Goal: Information Seeking & Learning: Learn about a topic

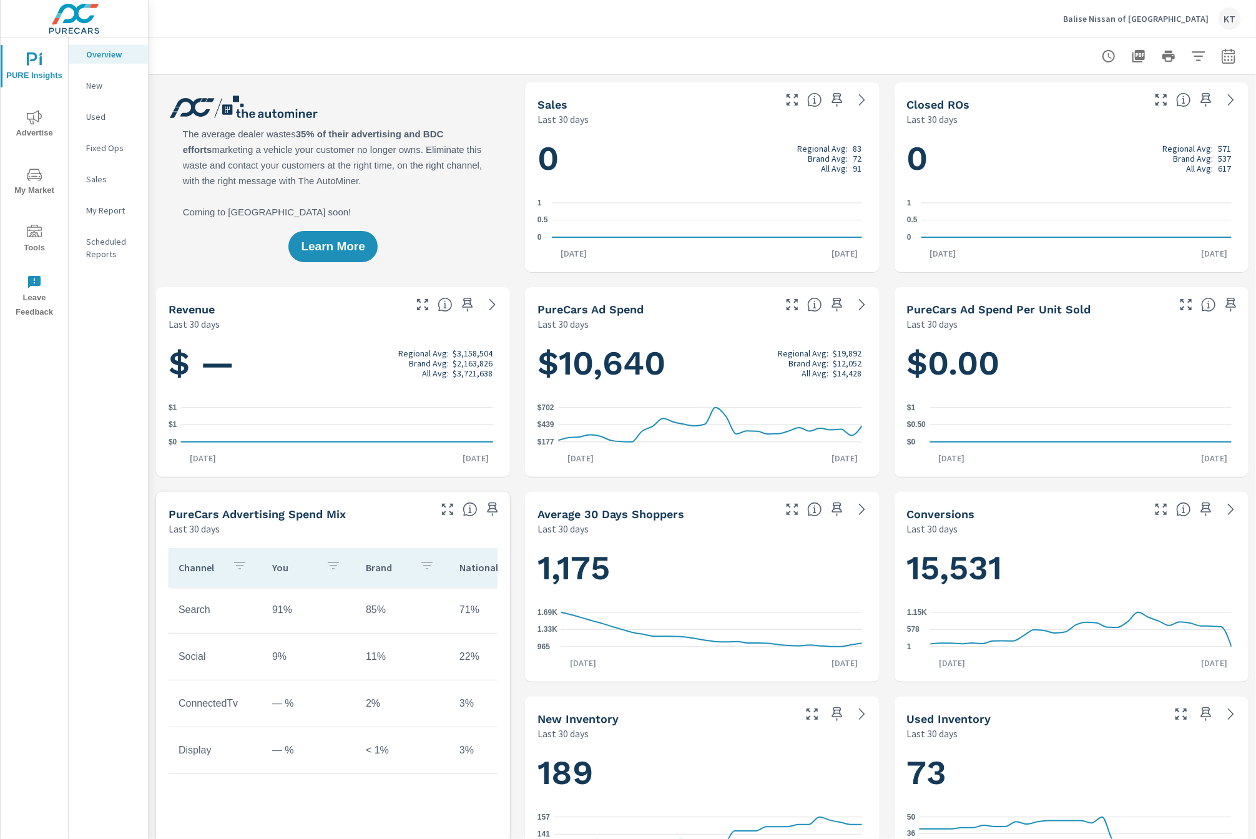
click at [42, 187] on span "My Market" at bounding box center [34, 182] width 60 height 31
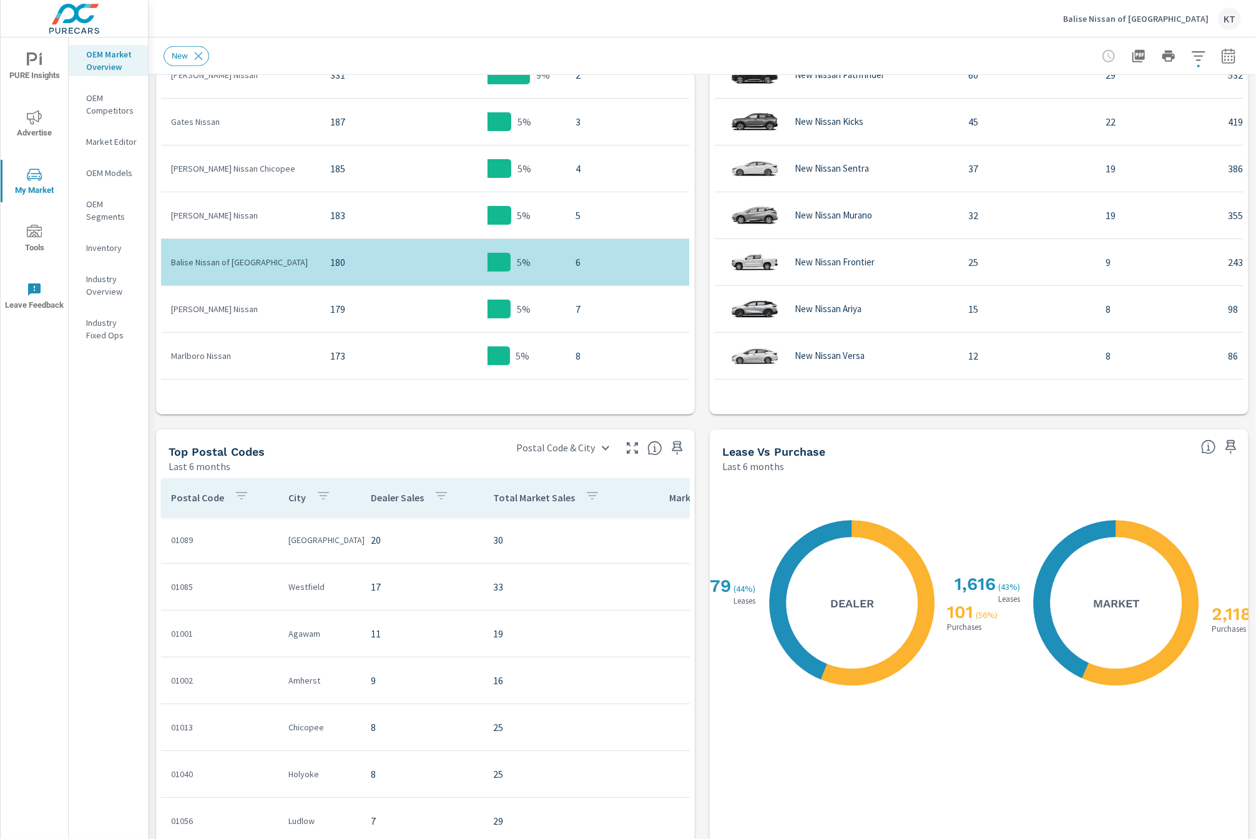
scroll to position [874, 0]
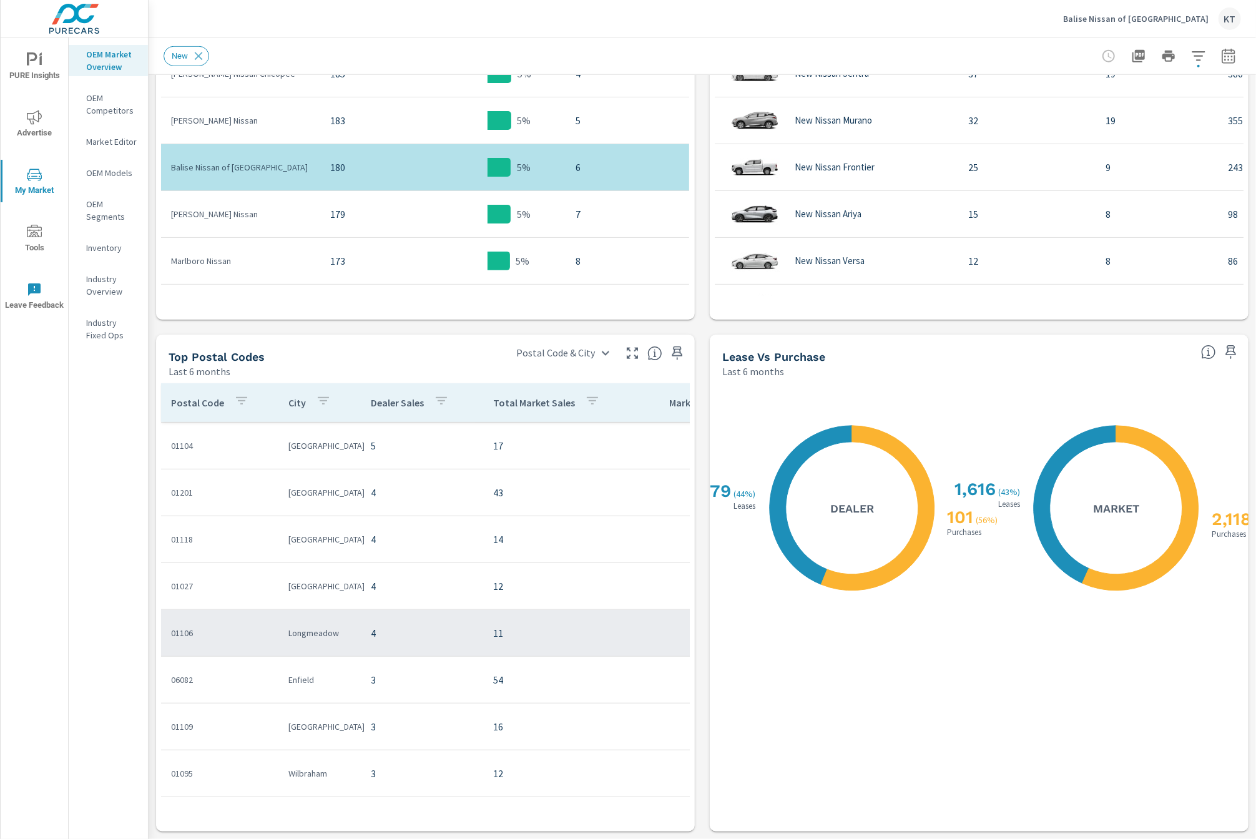
scroll to position [842, 0]
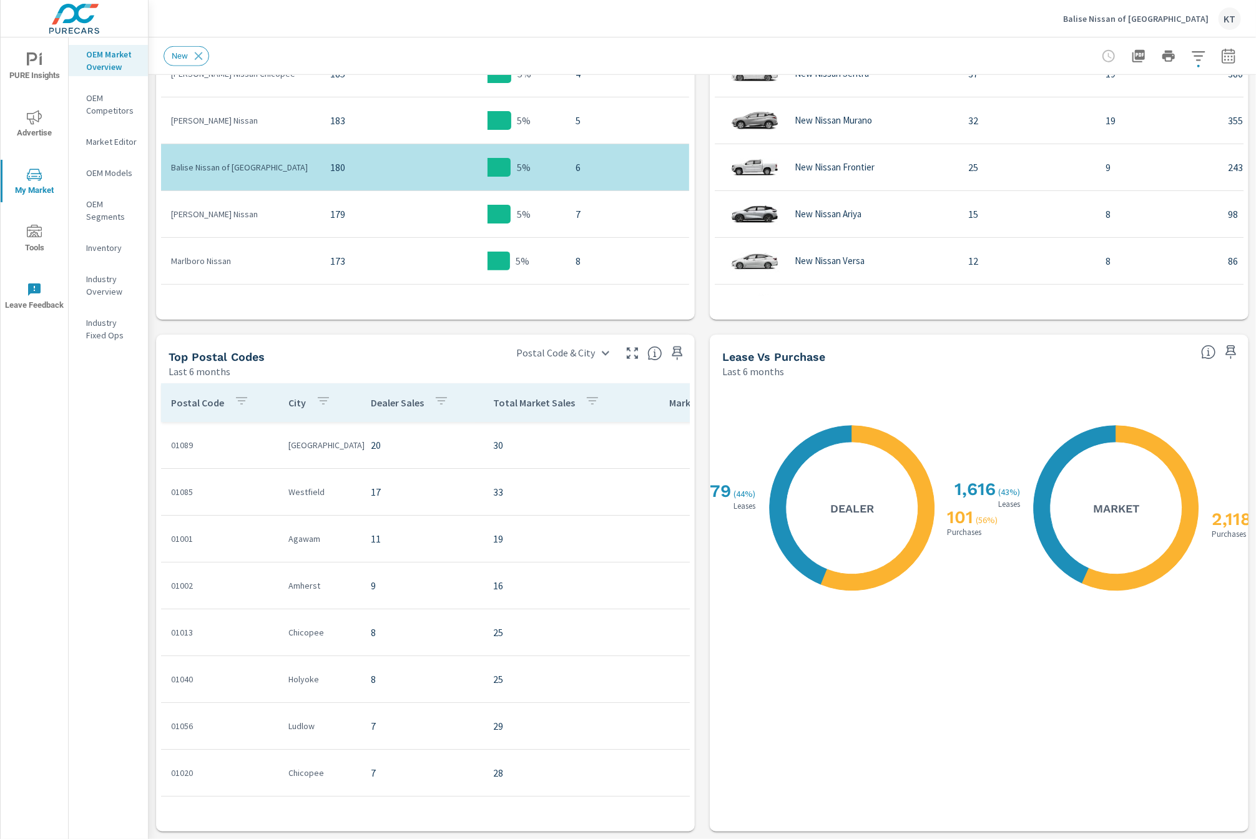
click at [31, 125] on span "Advertise" at bounding box center [34, 125] width 60 height 31
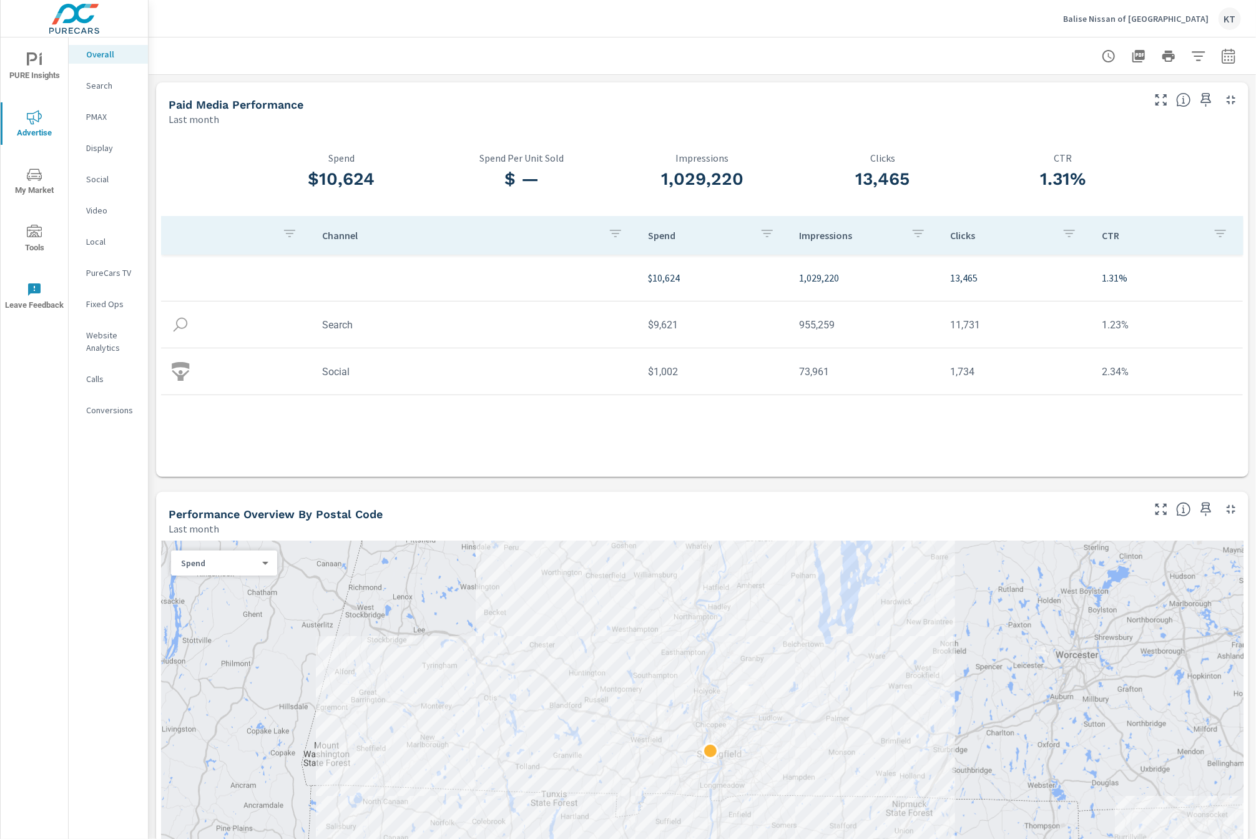
scroll to position [280, 0]
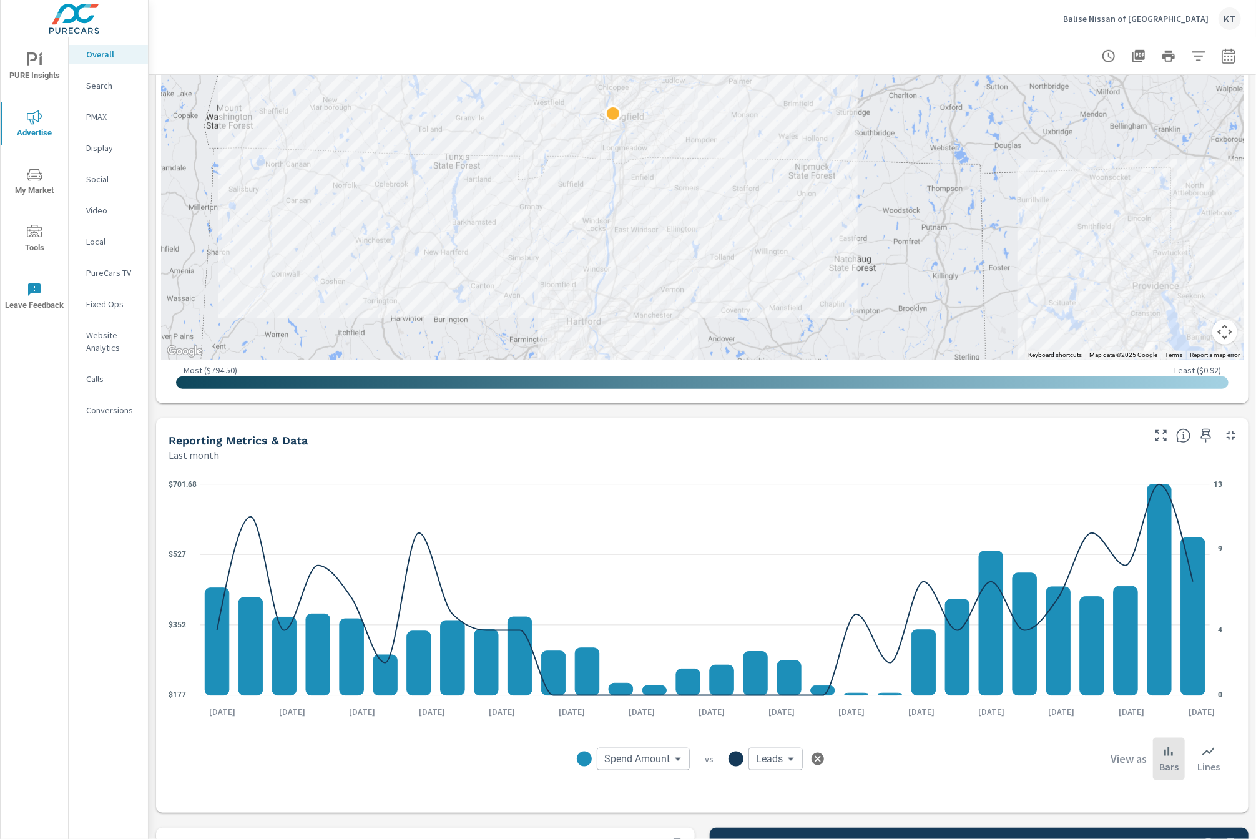
scroll to position [589, 0]
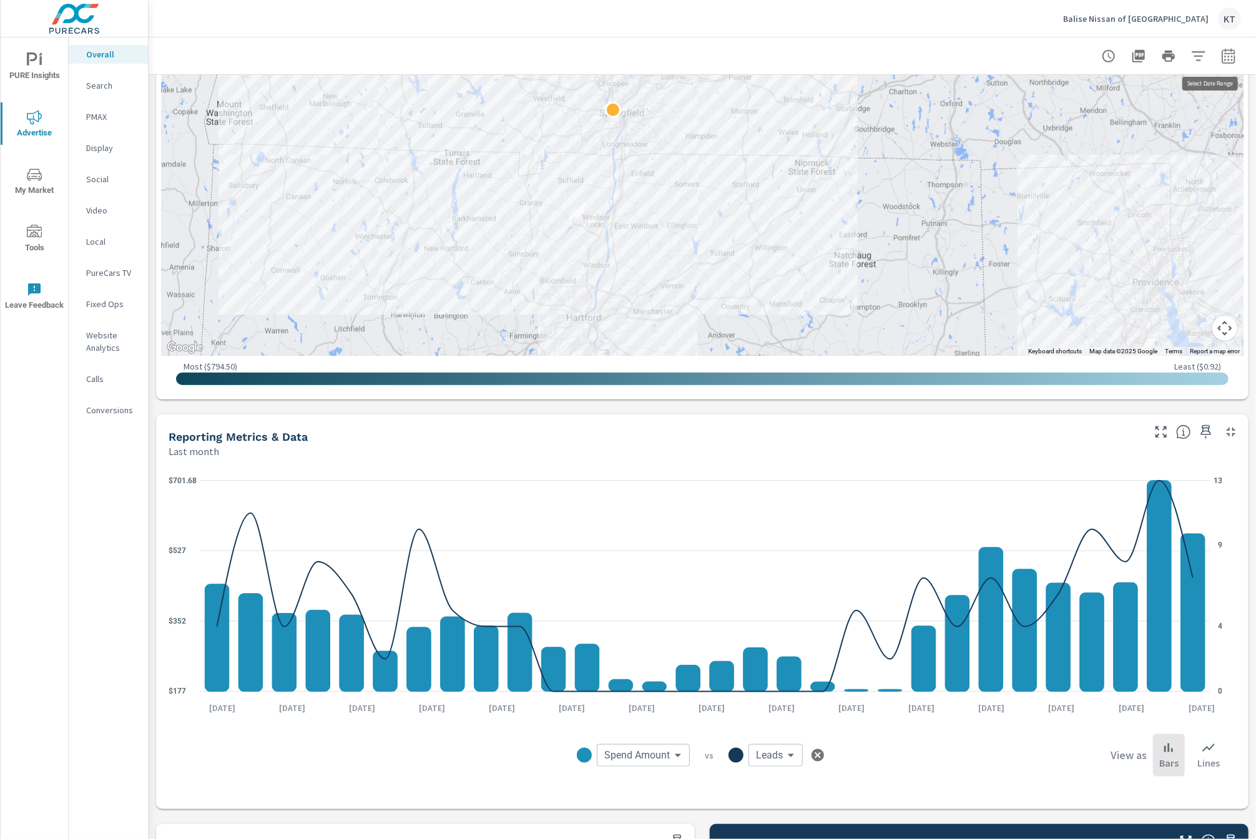
click at [1221, 61] on icon "button" at bounding box center [1228, 56] width 15 height 15
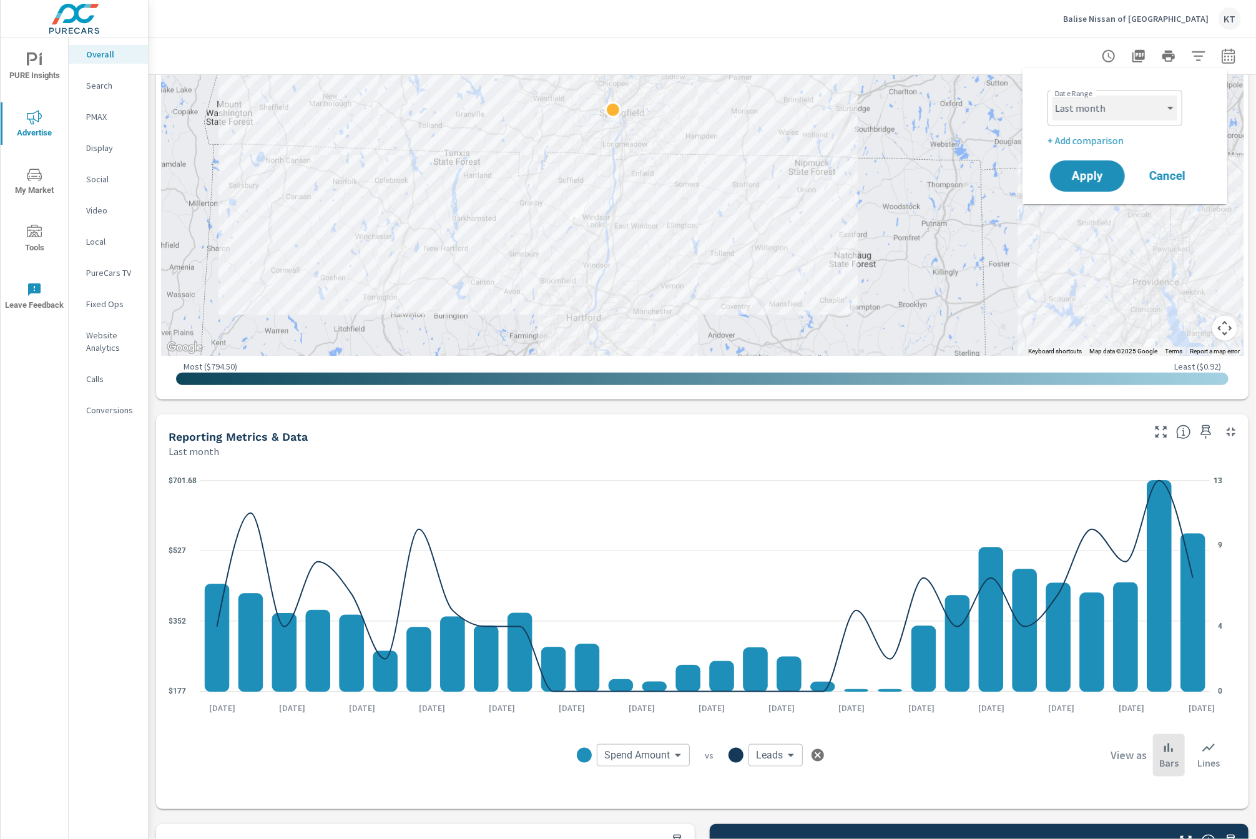
click at [1138, 104] on select "Custom [DATE] Last week Last 7 days Last 14 days Last 30 days Last 45 days Last…" at bounding box center [1114, 107] width 125 height 25
click at [1052, 95] on select "Custom [DATE] Last week Last 7 days Last 14 days Last 30 days Last 45 days Last…" at bounding box center [1114, 107] width 125 height 25
click at [1163, 110] on select "Custom [DATE] Last week Last 7 days Last 14 days Last 30 days Last 45 days Last…" at bounding box center [1114, 107] width 125 height 25
select select "custom"
click at [1052, 95] on select "Custom [DATE] Last week Last 7 days Last 14 days Last 30 days Last 45 days Last…" at bounding box center [1114, 107] width 125 height 25
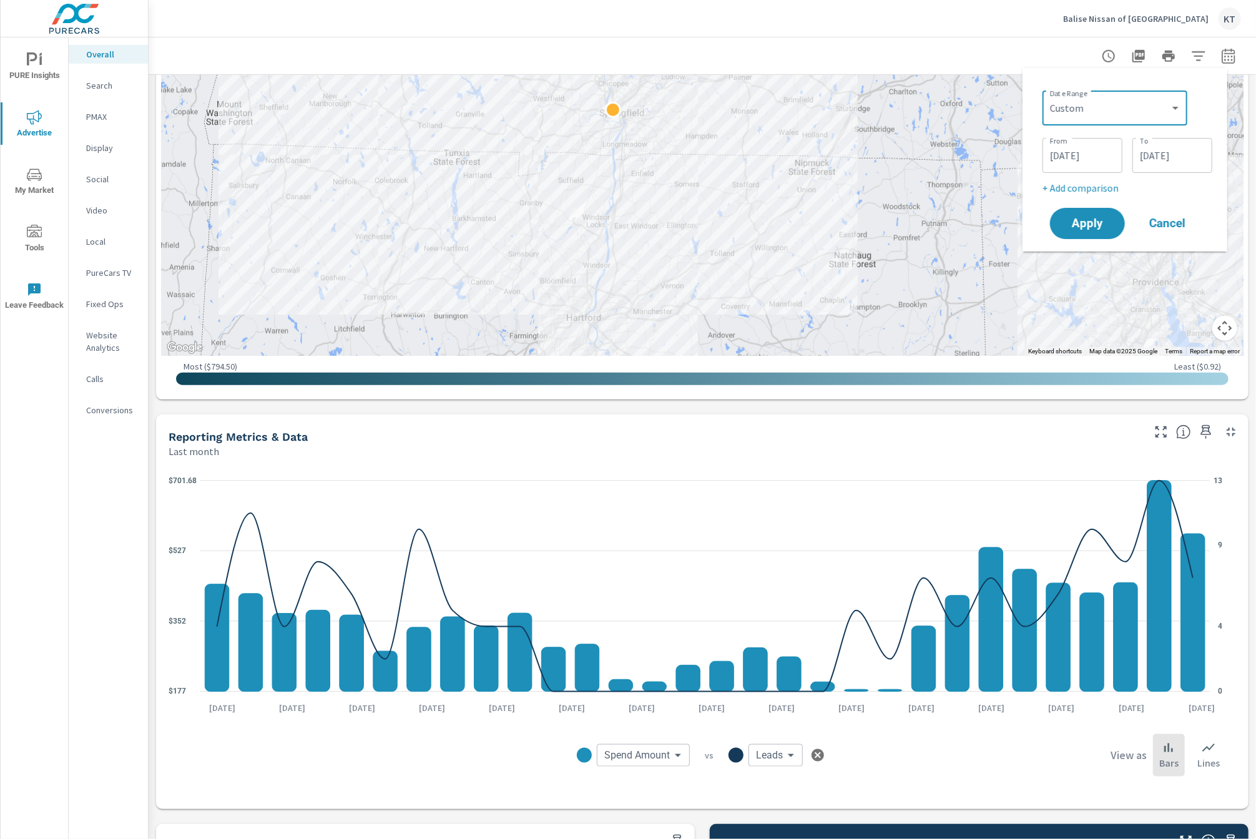
click at [1055, 151] on input "[DATE]" at bounding box center [1082, 155] width 70 height 25
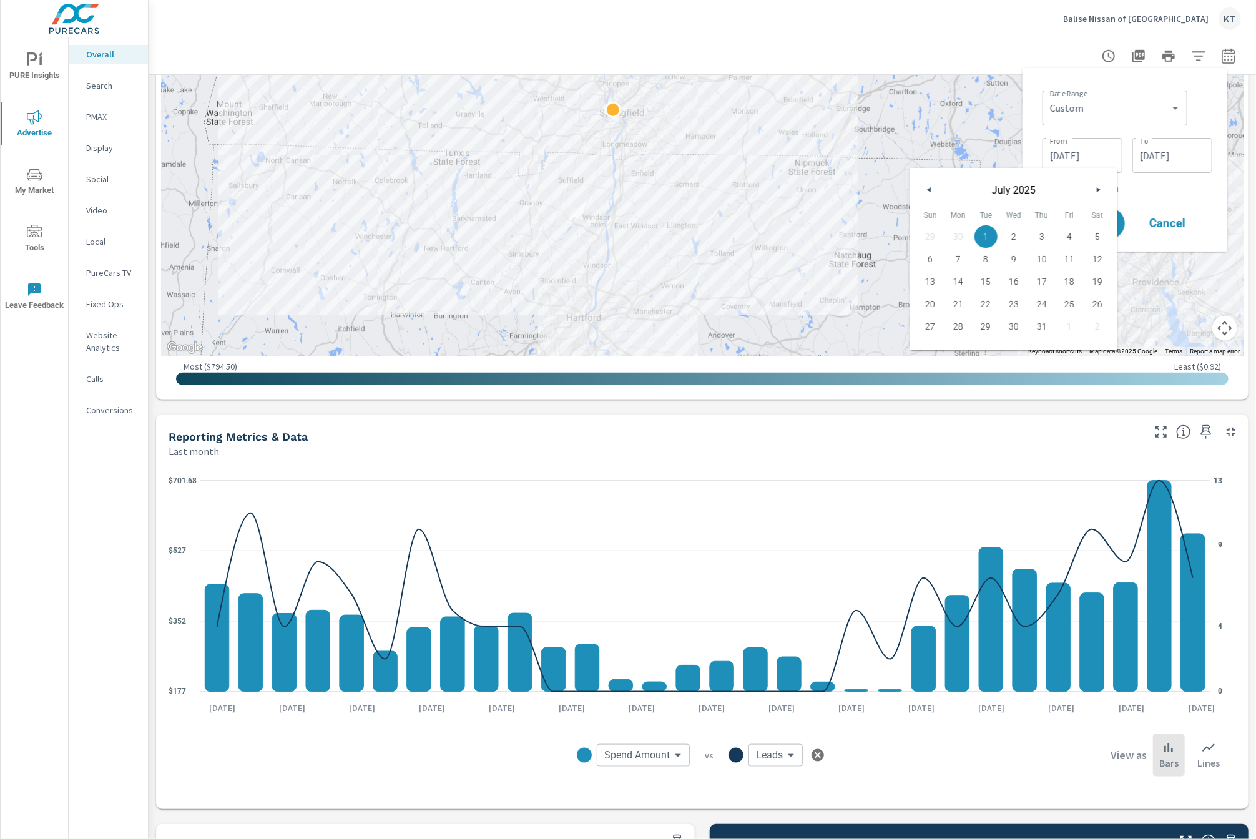
click at [930, 185] on button "button" at bounding box center [929, 189] width 15 height 15
click at [1096, 188] on button "button" at bounding box center [1097, 189] width 15 height 15
click at [985, 233] on span "1" at bounding box center [986, 236] width 28 height 16
click at [1163, 192] on p "+ Add comparison" at bounding box center [1127, 187] width 170 height 15
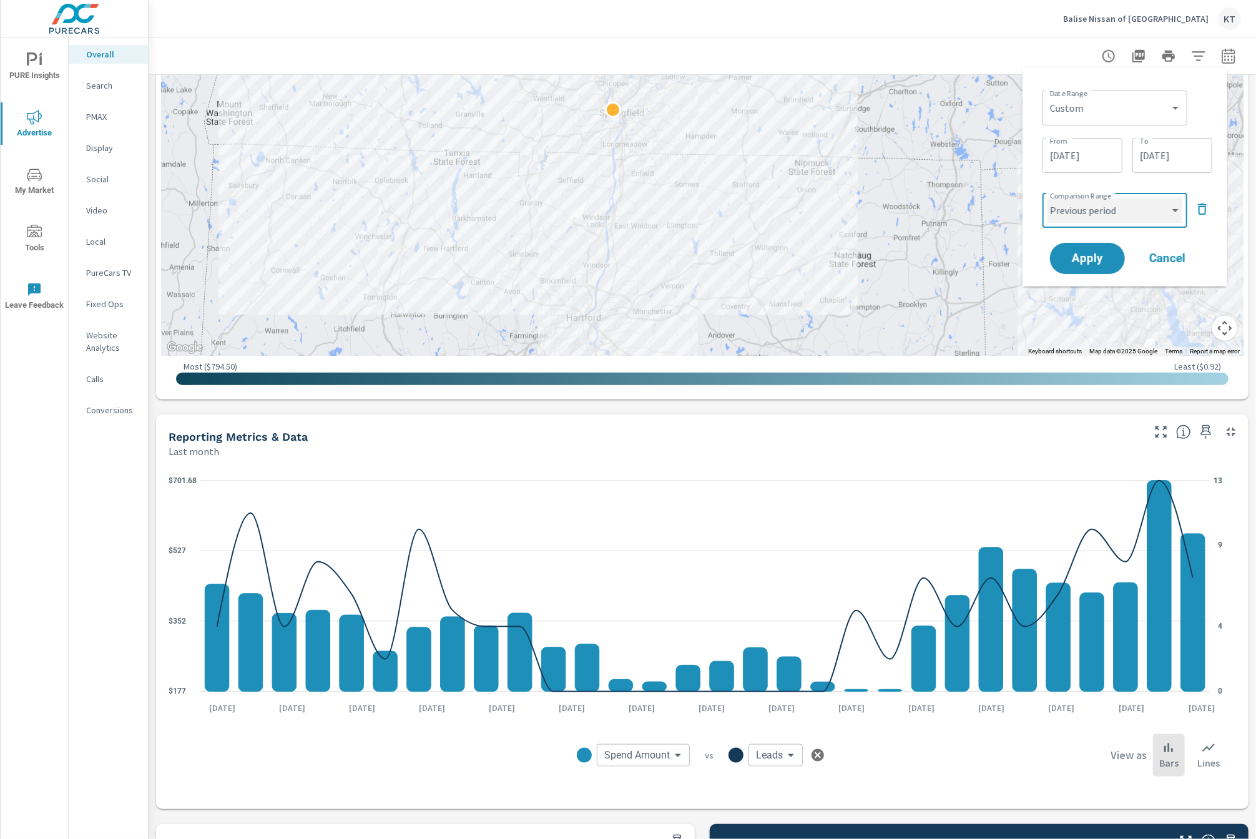
click at [1173, 212] on select "Custom Previous period Previous month Previous year" at bounding box center [1114, 210] width 135 height 25
select select "Previous year"
click at [1047, 198] on select "Custom Previous period Previous month Previous year" at bounding box center [1114, 210] width 135 height 25
click at [1090, 260] on span "Apply" at bounding box center [1086, 259] width 51 height 12
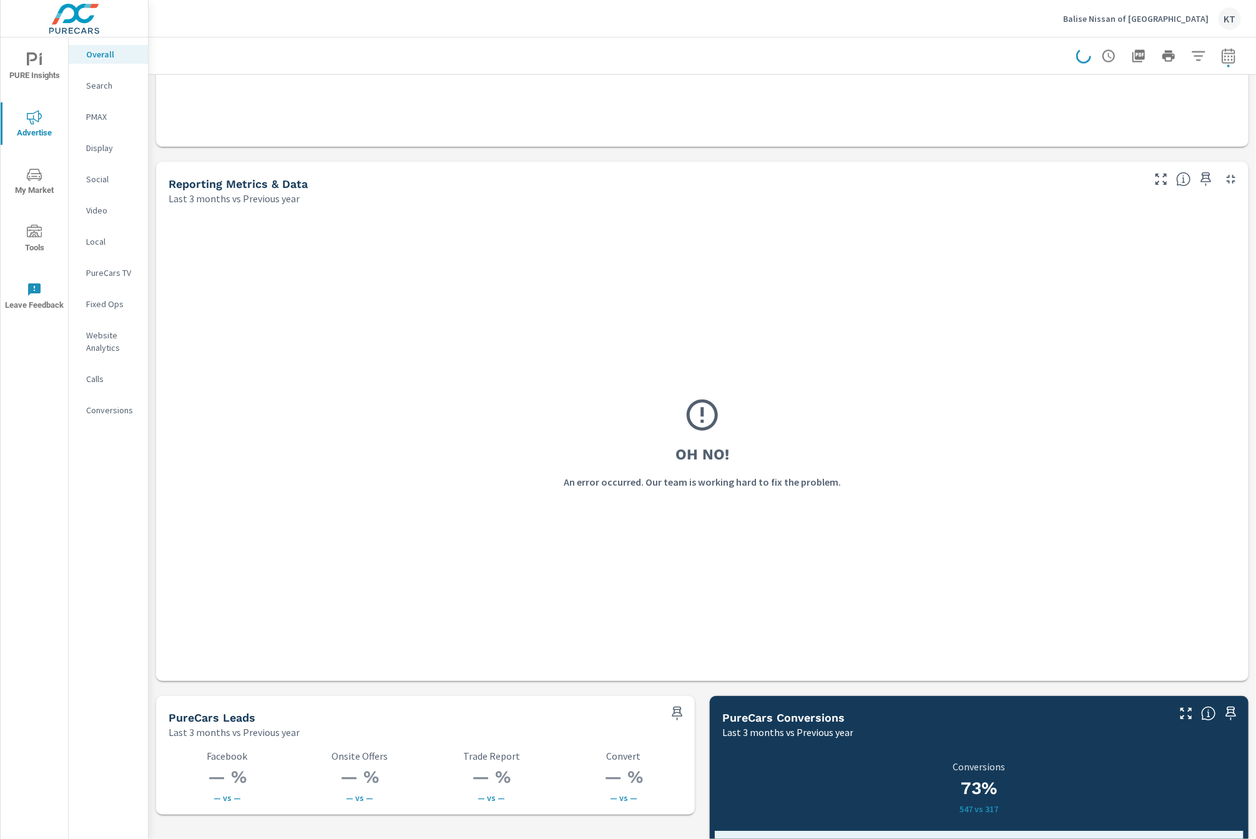
scroll to position [1029, 0]
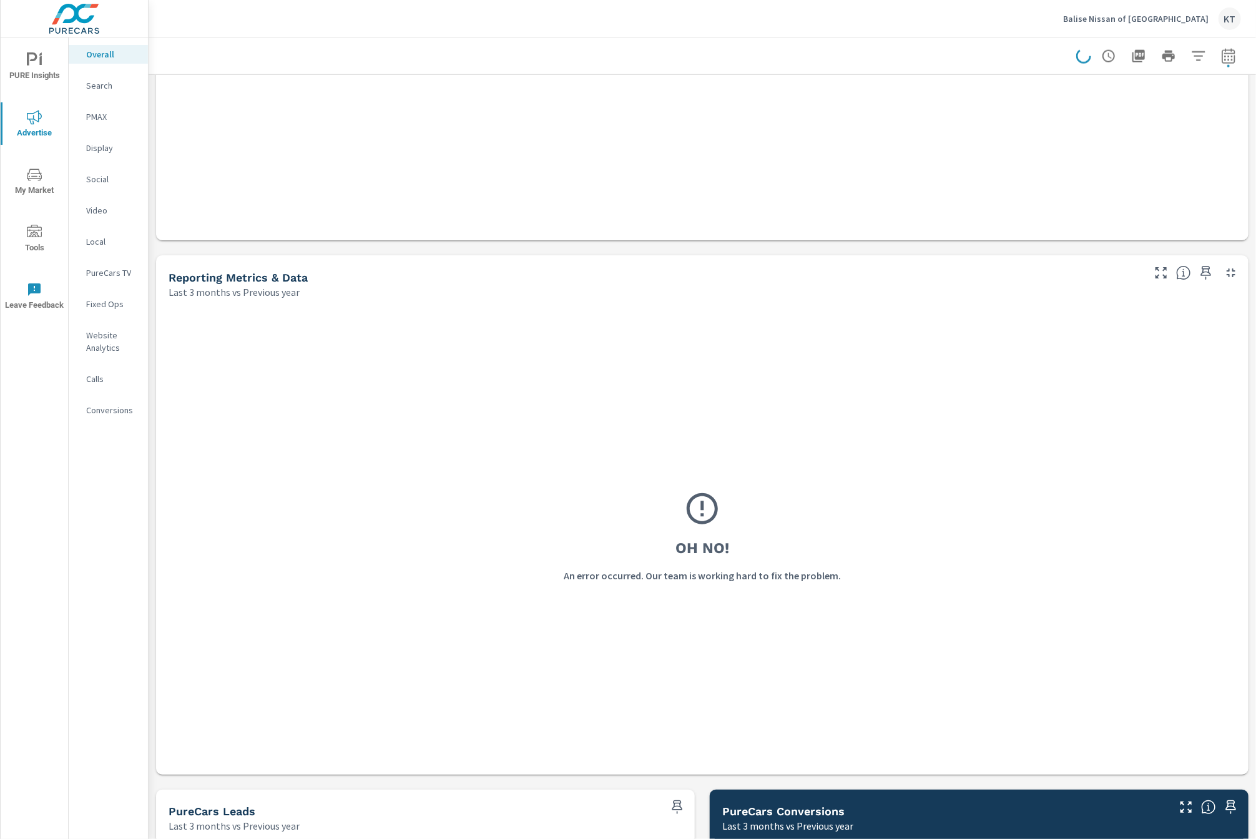
click at [774, 551] on div "Oh No! An error occurred. Our team is working hard to fix the problem." at bounding box center [701, 536] width 1067 height 451
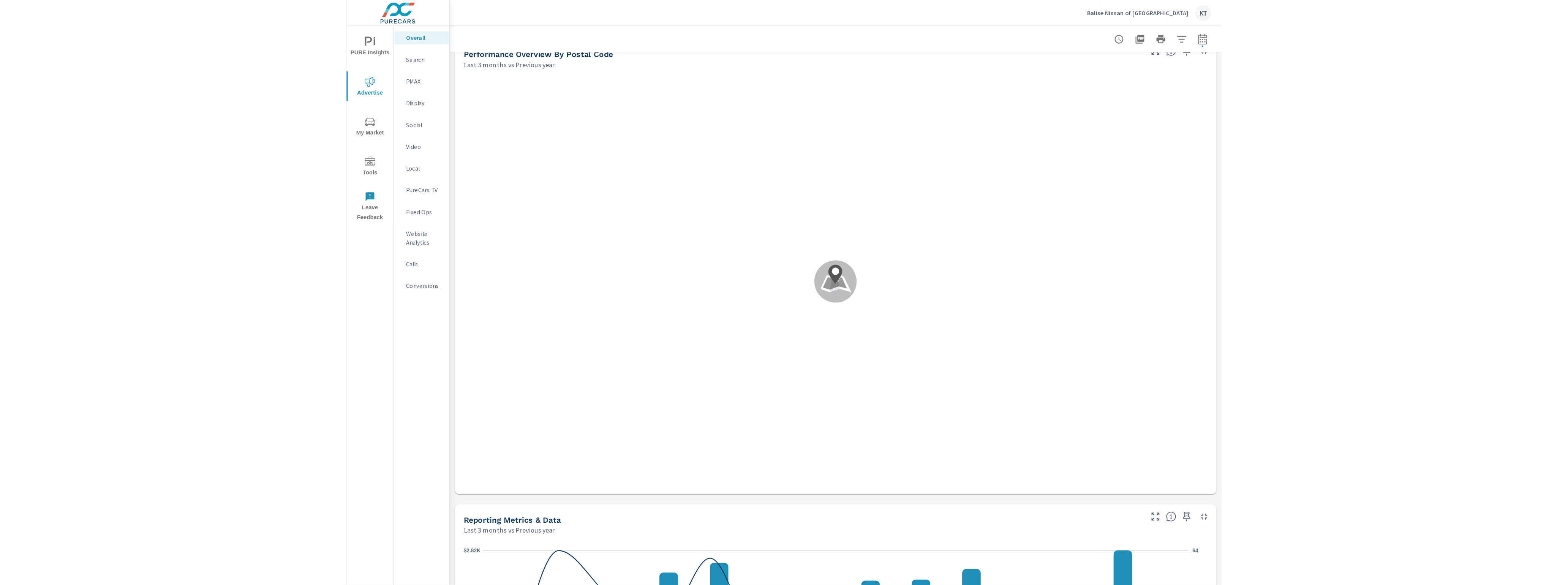
scroll to position [626, 0]
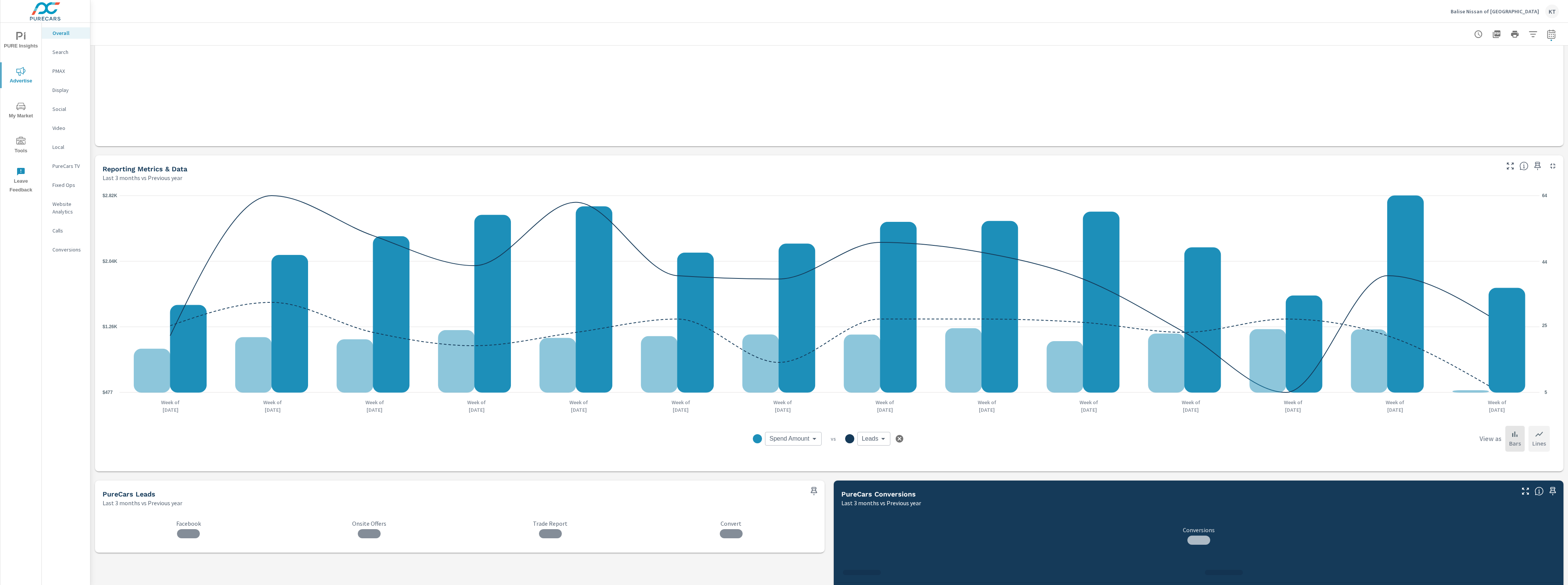
click at [764, 438] on icon at bounding box center [1539, 434] width 9 height 9
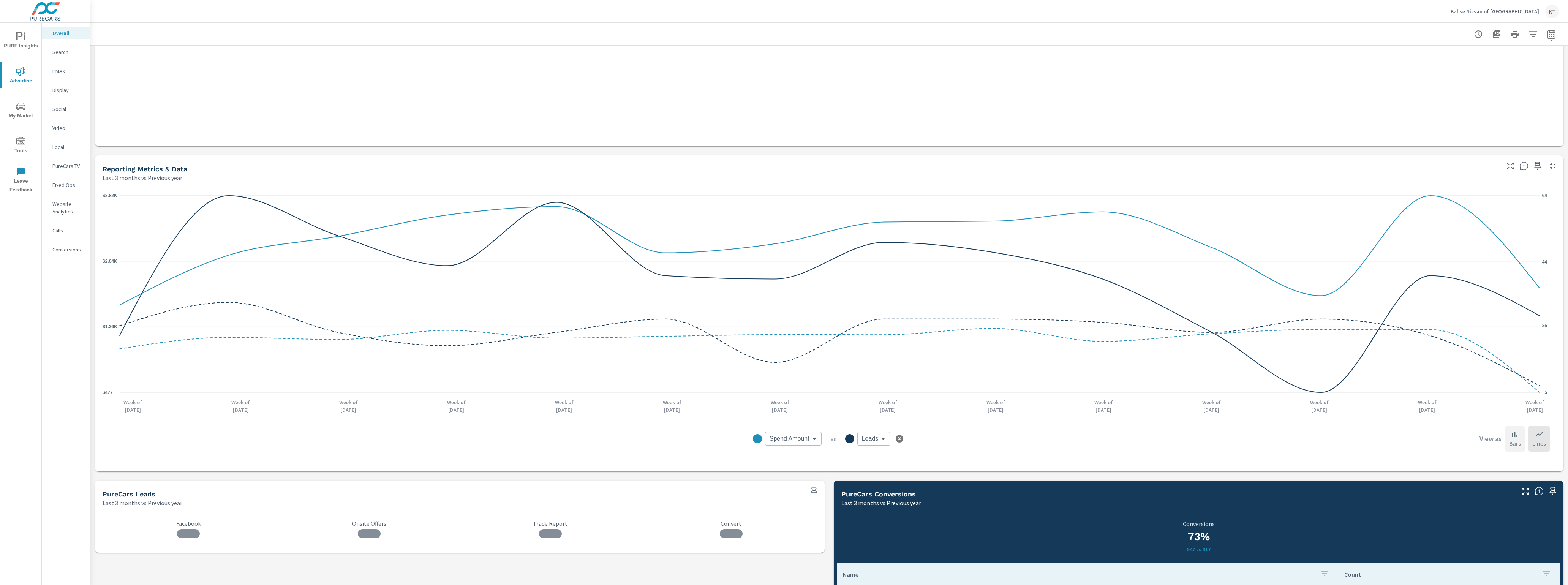
click at [764, 443] on p "Bars" at bounding box center [1514, 443] width 12 height 9
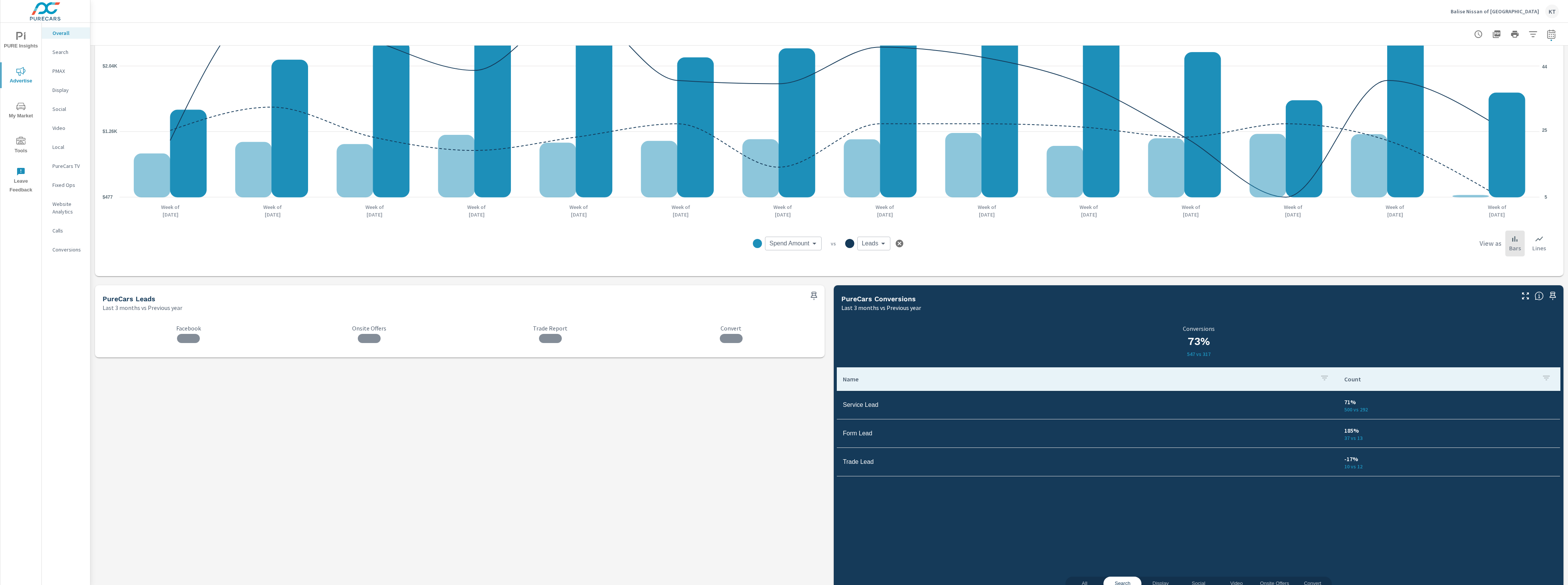
scroll to position [842, 0]
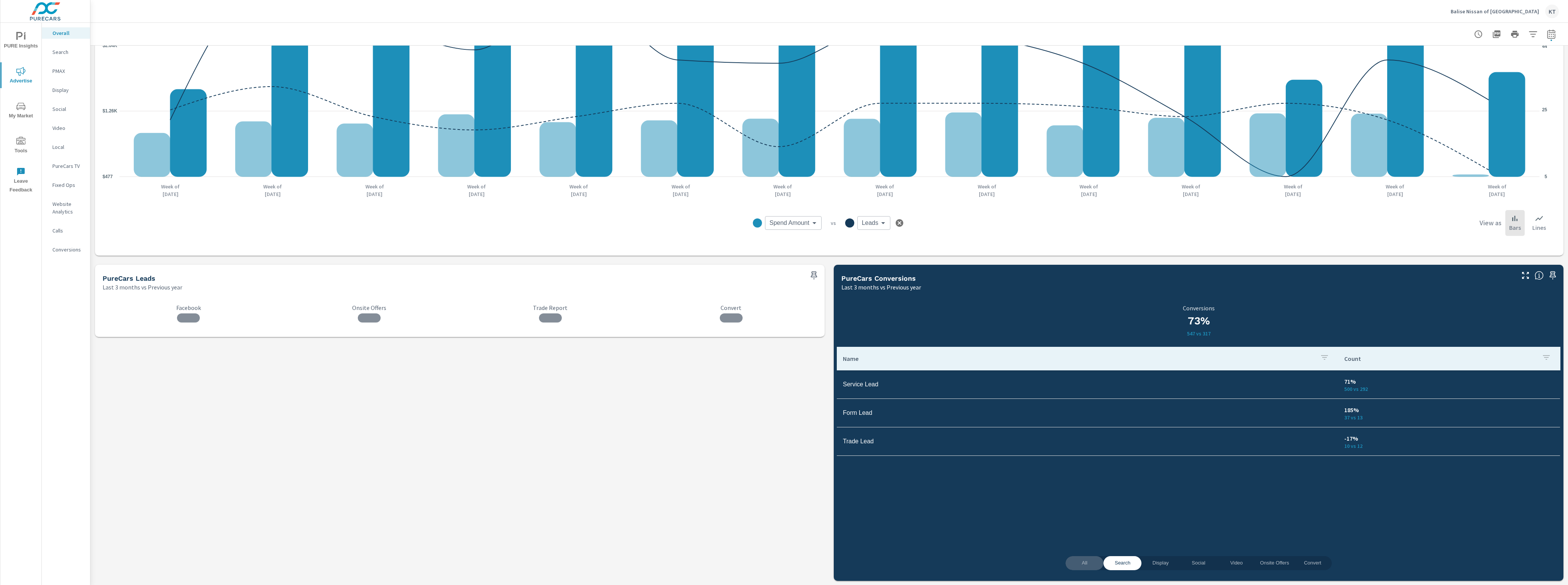
click at [764, 510] on span "All" at bounding box center [1084, 563] width 29 height 9
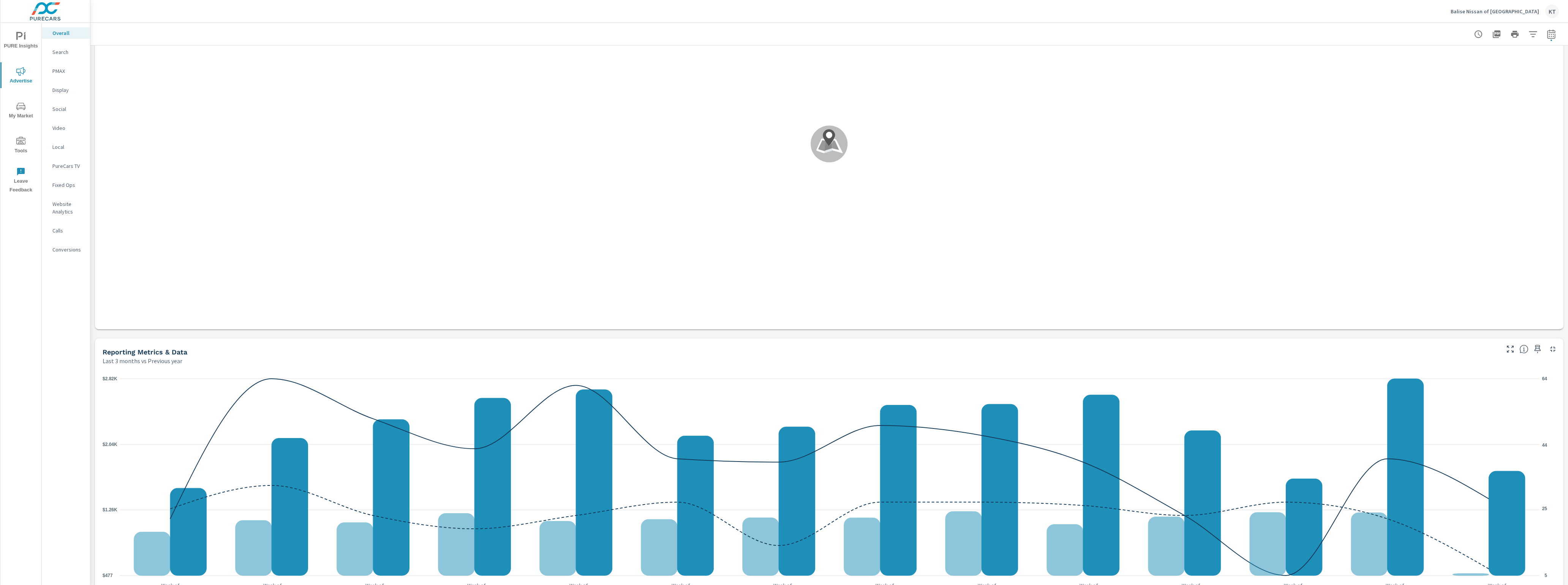
scroll to position [671, 0]
